Goal: Task Accomplishment & Management: Use online tool/utility

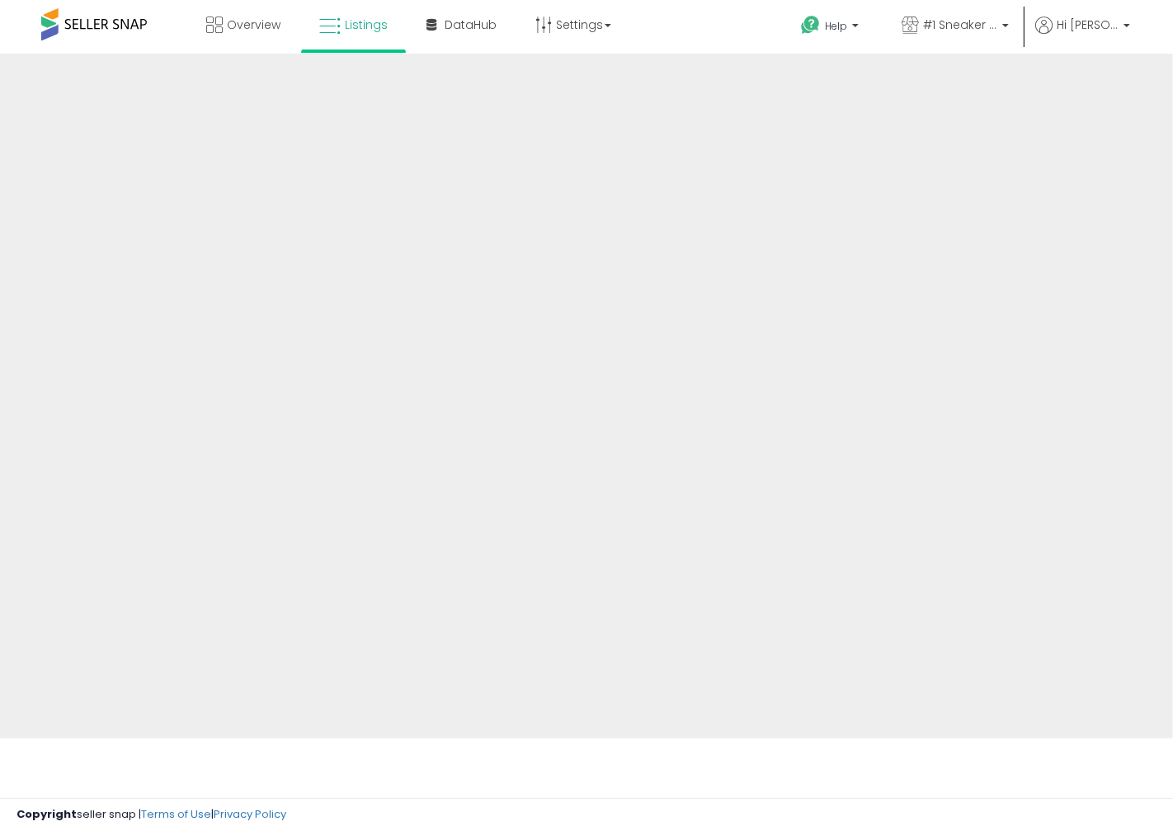
click at [724, 591] on div at bounding box center [586, 396] width 1173 height 685
click at [505, 586] on div at bounding box center [586, 396] width 1173 height 685
click at [610, 695] on div at bounding box center [586, 396] width 1173 height 685
click at [389, 157] on div at bounding box center [586, 396] width 1173 height 685
click at [510, 558] on div at bounding box center [586, 396] width 1173 height 685
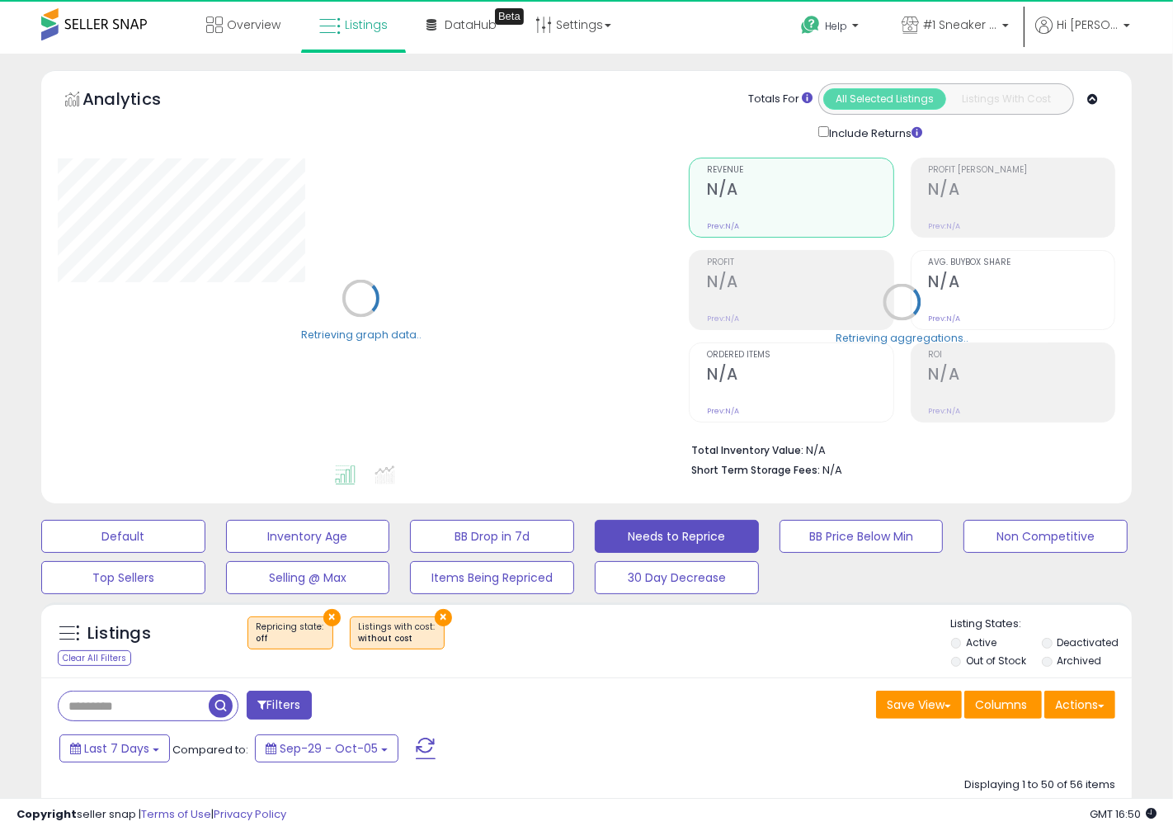
select select "**"
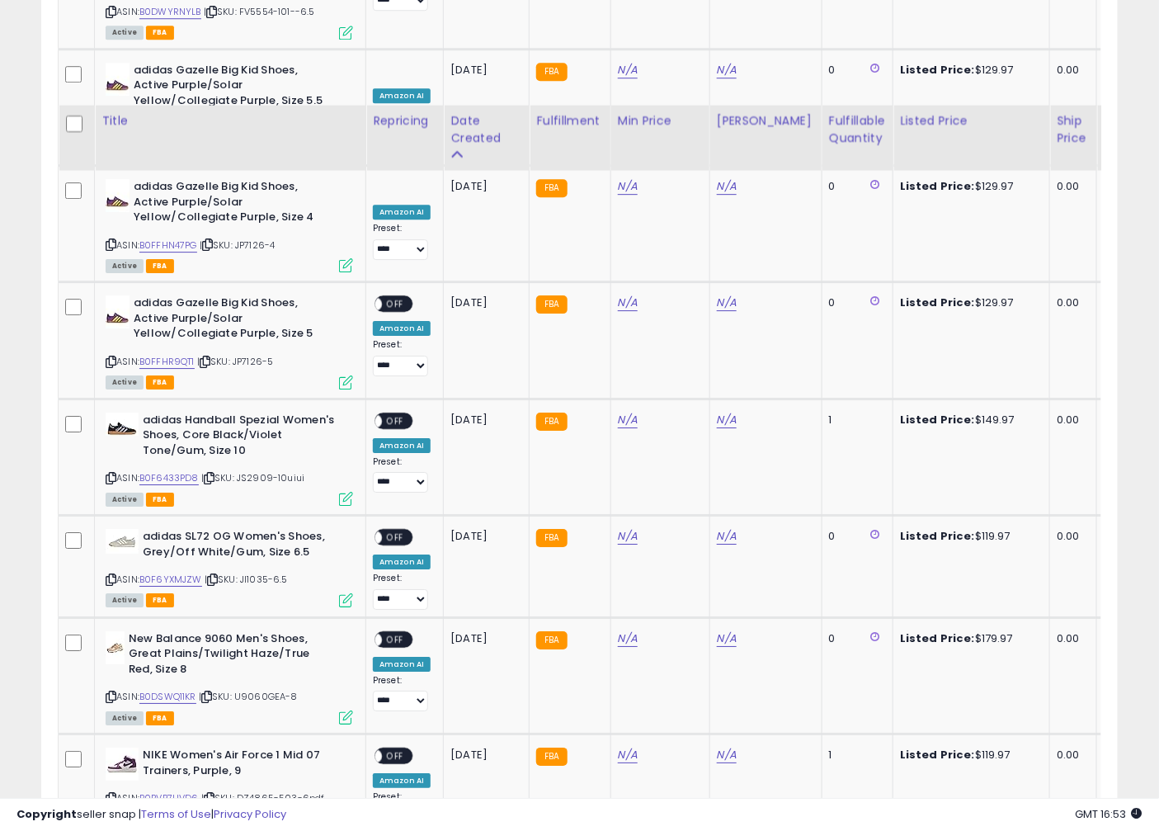
scroll to position [5851, 0]
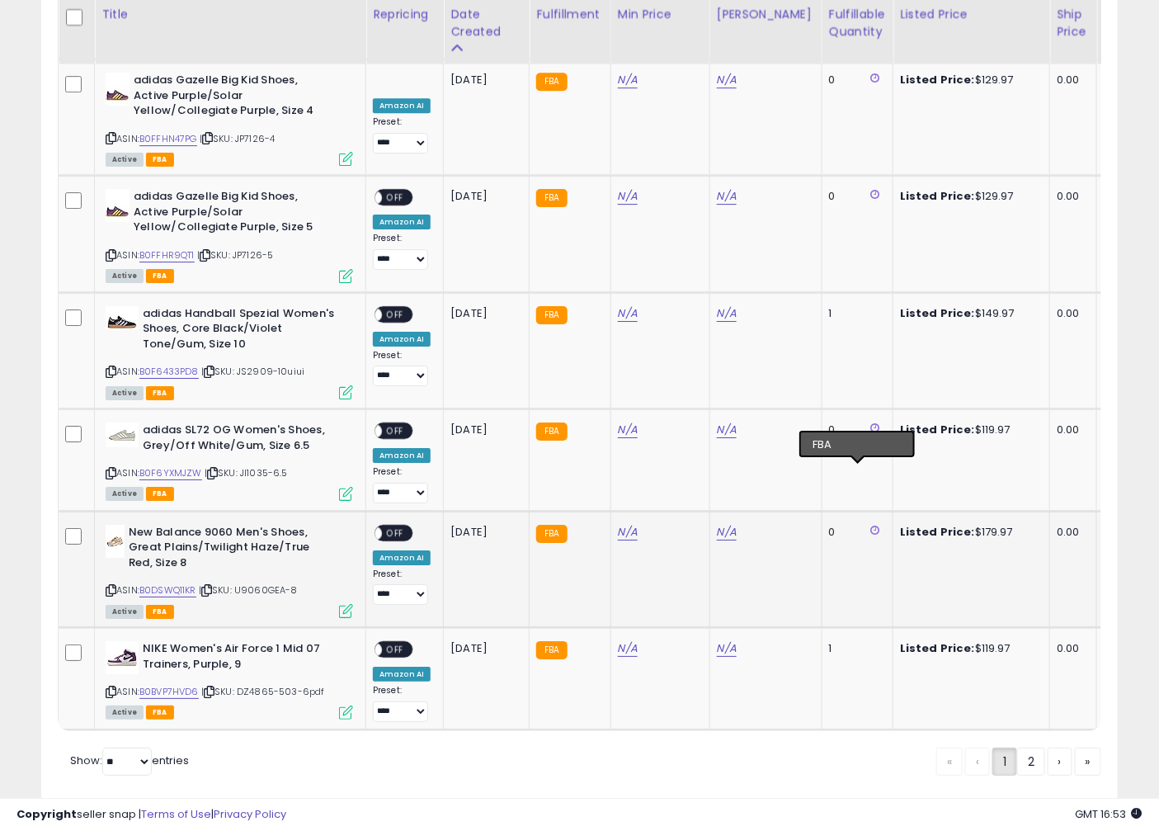
click at [871, 525] on icon at bounding box center [875, 530] width 9 height 11
